Goal: Task Accomplishment & Management: Use online tool/utility

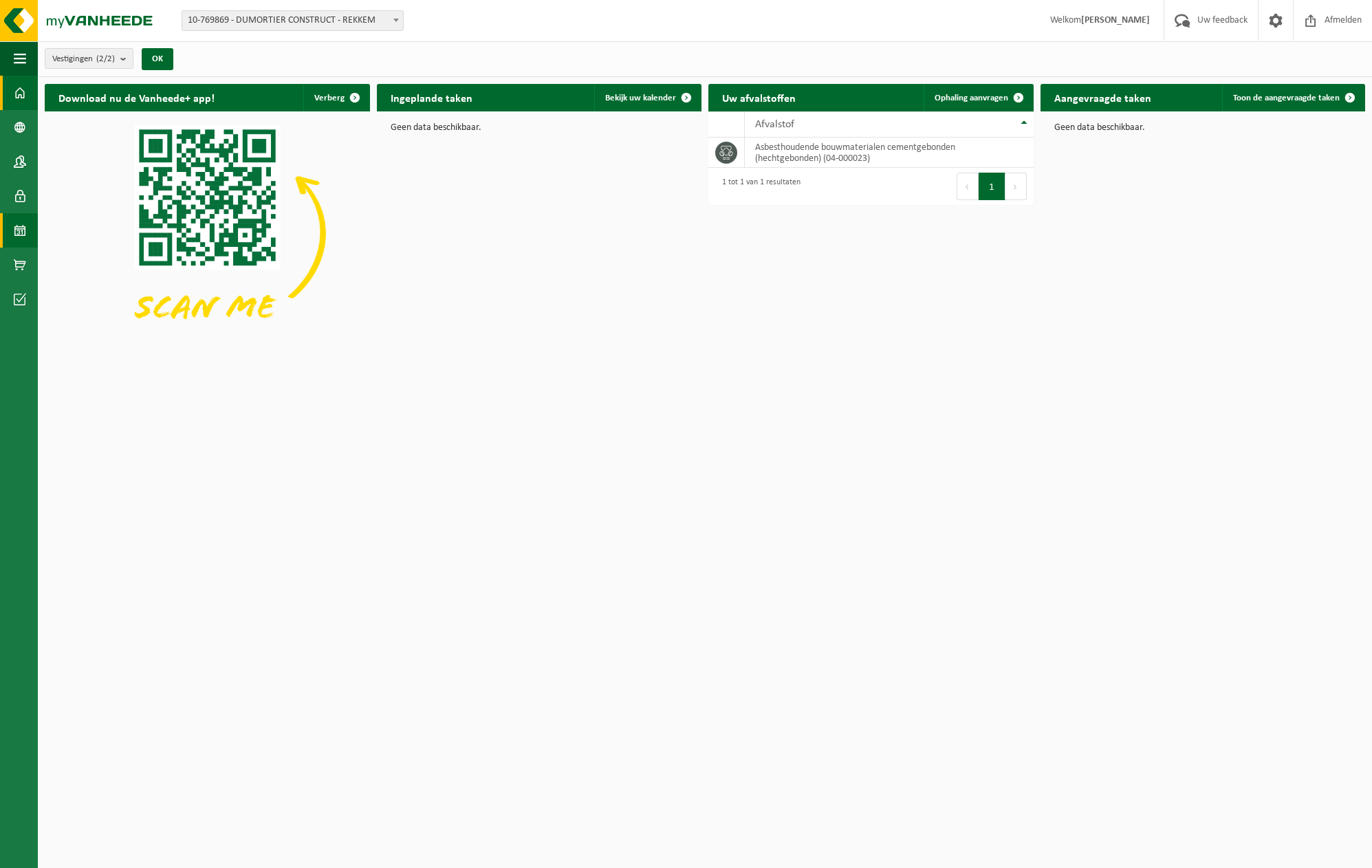
click at [13, 237] on link "Kalender" at bounding box center [19, 230] width 38 height 34
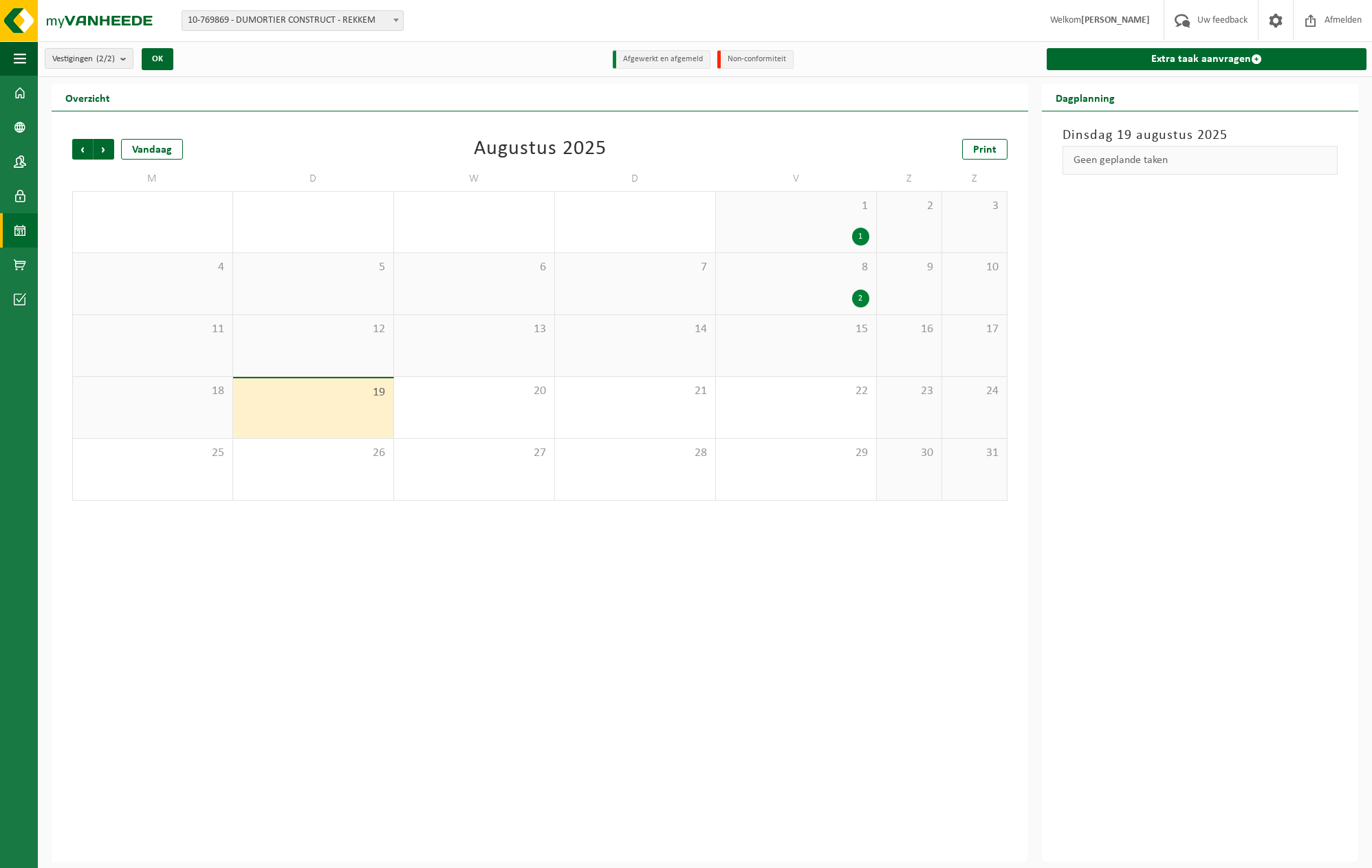
click at [349, 418] on div "19" at bounding box center [314, 408] width 160 height 60
click at [362, 412] on div "19" at bounding box center [314, 408] width 160 height 60
click at [363, 411] on div "19" at bounding box center [314, 408] width 160 height 60
click at [374, 401] on div "19" at bounding box center [314, 408] width 160 height 60
click at [1218, 56] on link "Extra taak aanvragen" at bounding box center [1207, 59] width 320 height 22
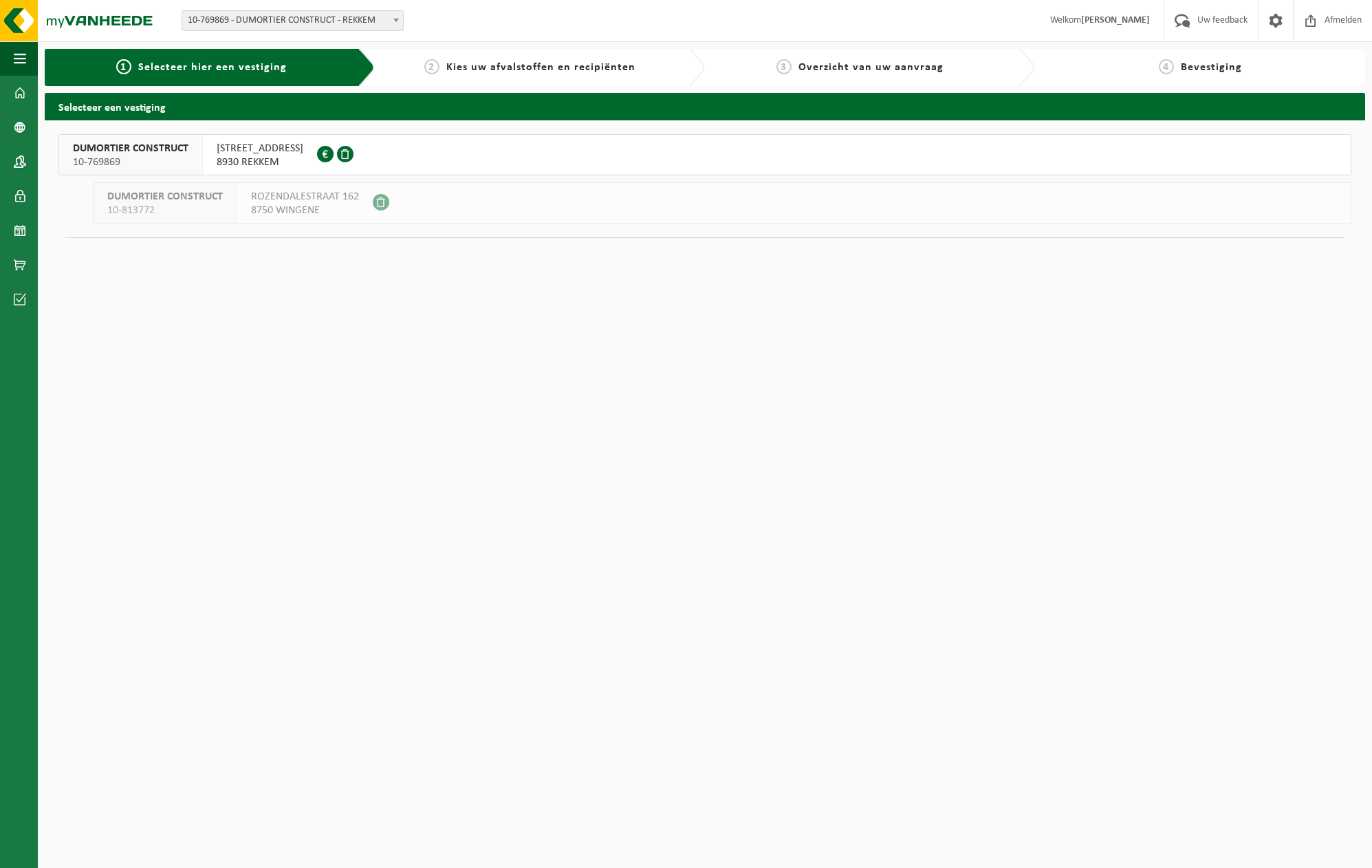
click at [261, 157] on span "8930 REKKEM" at bounding box center [260, 162] width 86 height 13
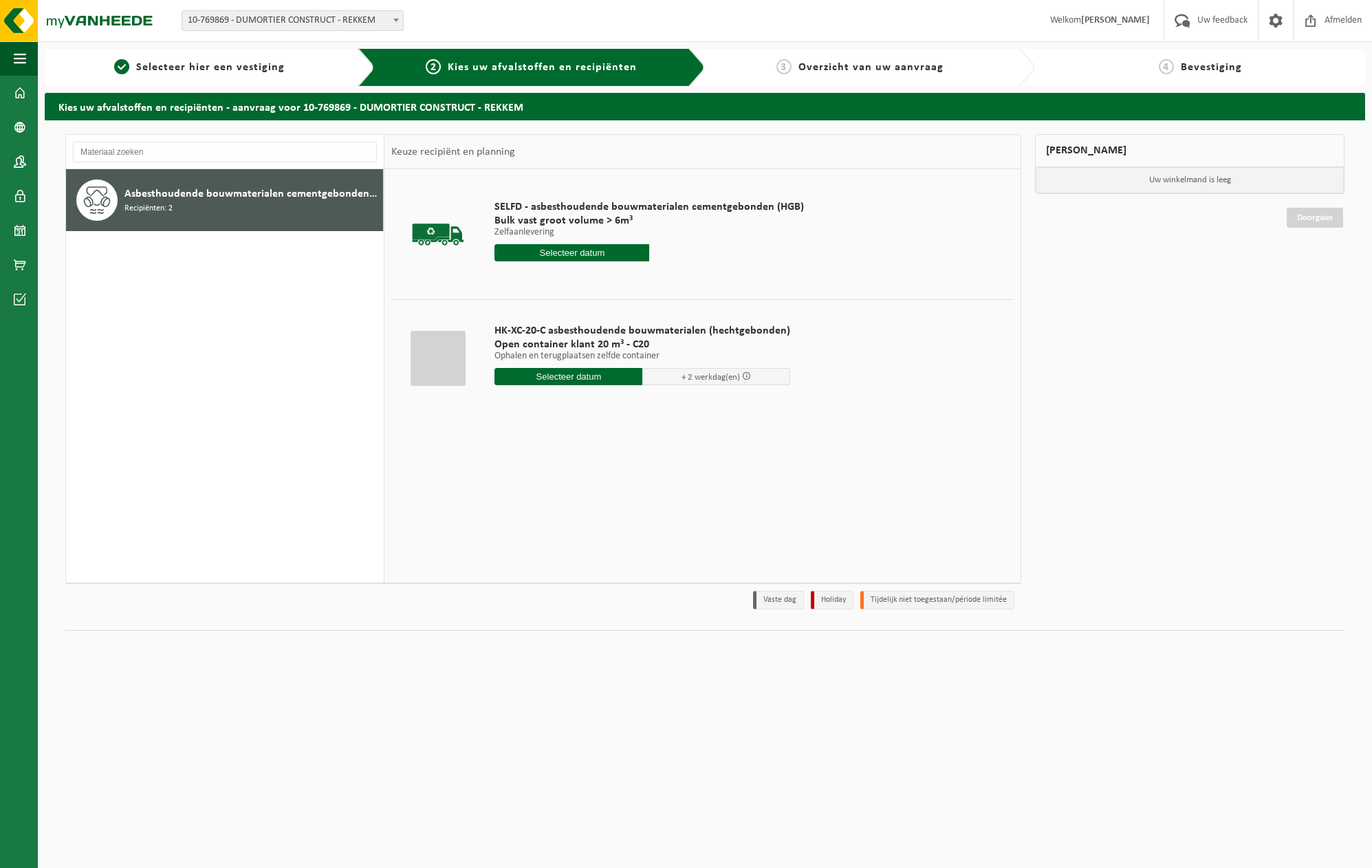
click at [583, 254] on input "text" at bounding box center [571, 252] width 155 height 17
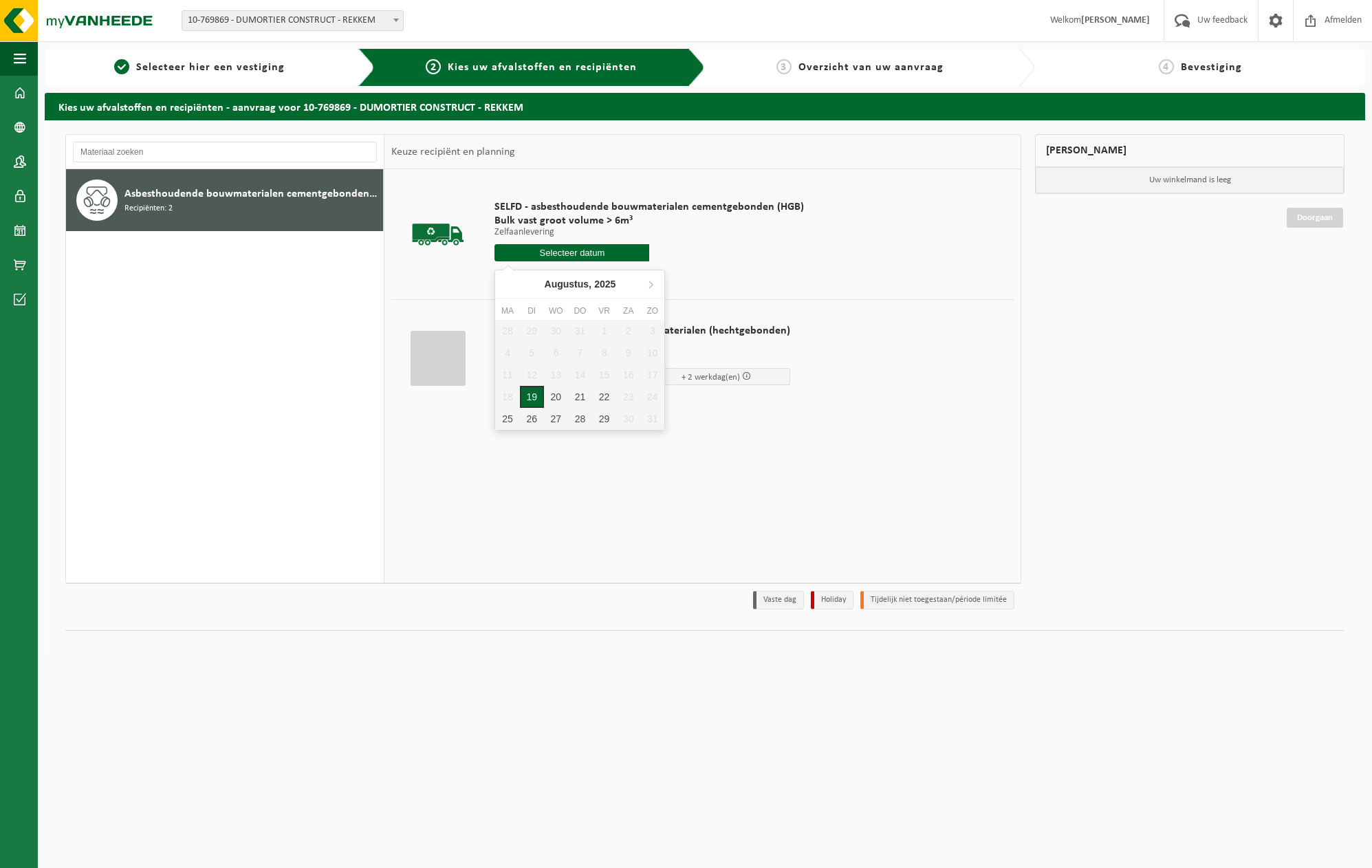
click at [529, 403] on div "19" at bounding box center [532, 396] width 24 height 22
type input "Van 2025-08-19"
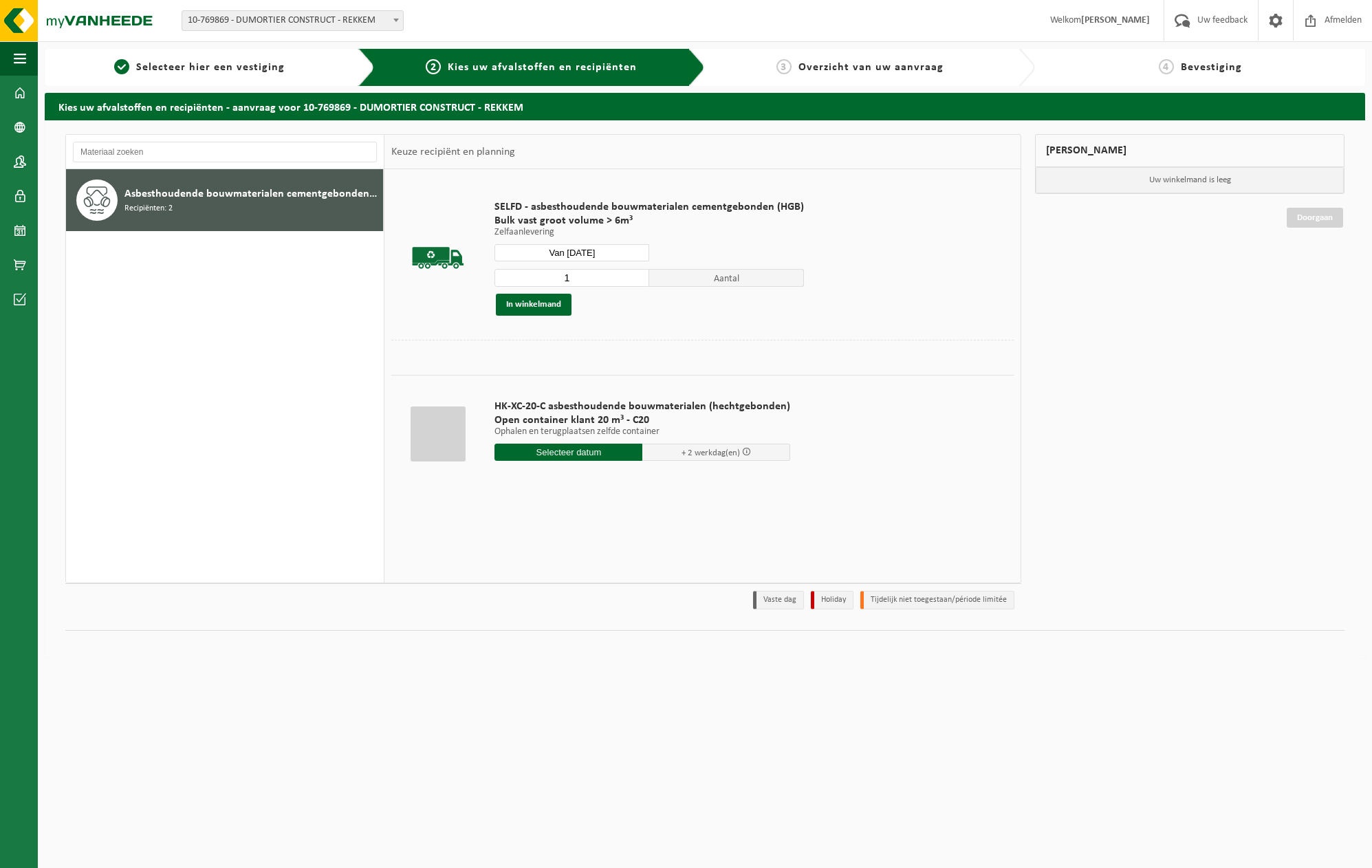
type input "2"
click at [638, 274] on input "2" at bounding box center [571, 278] width 155 height 18
click at [532, 307] on button "In winkelmand" at bounding box center [534, 305] width 75 height 22
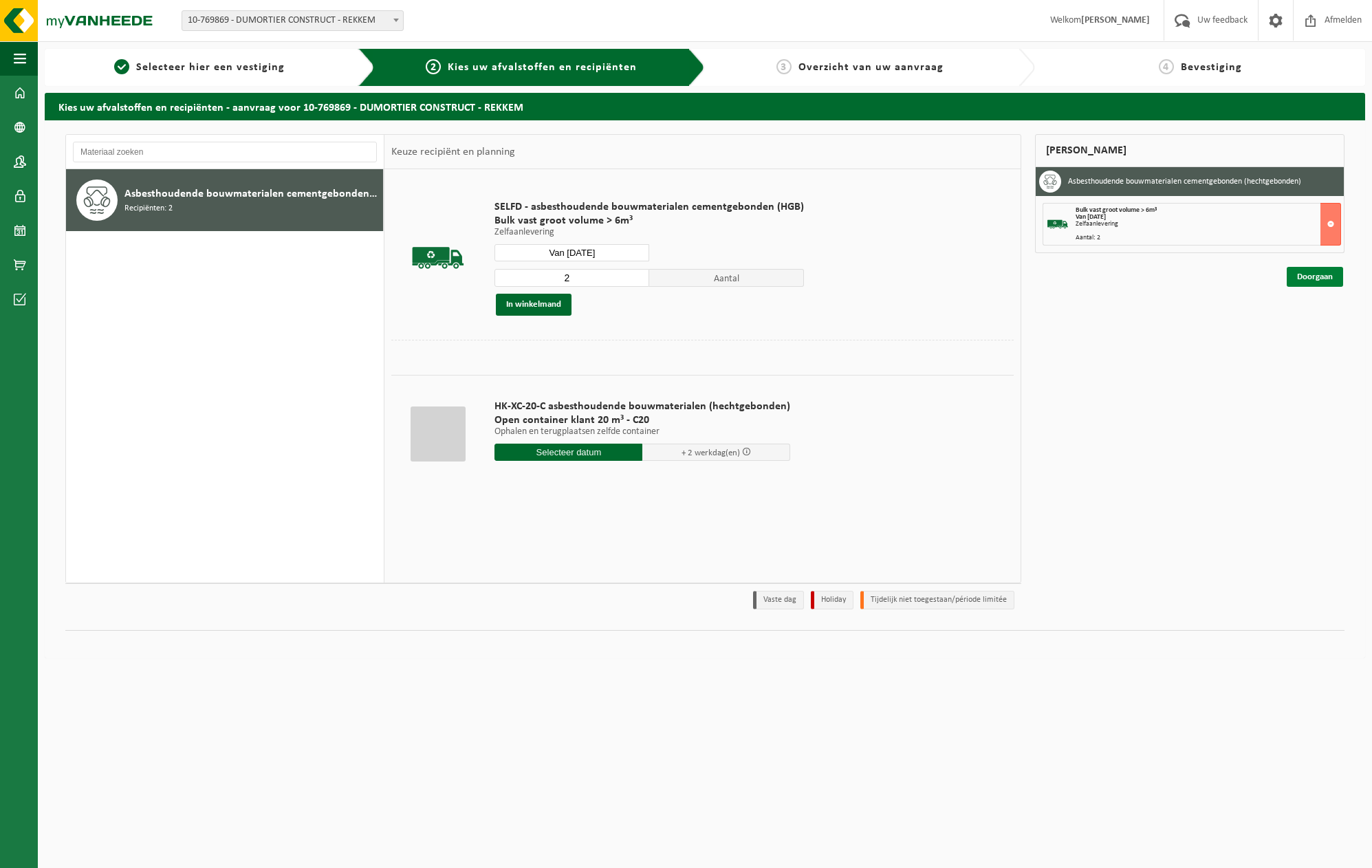
click at [1329, 277] on link "Doorgaan" at bounding box center [1314, 277] width 57 height 20
